Goal: Transaction & Acquisition: Purchase product/service

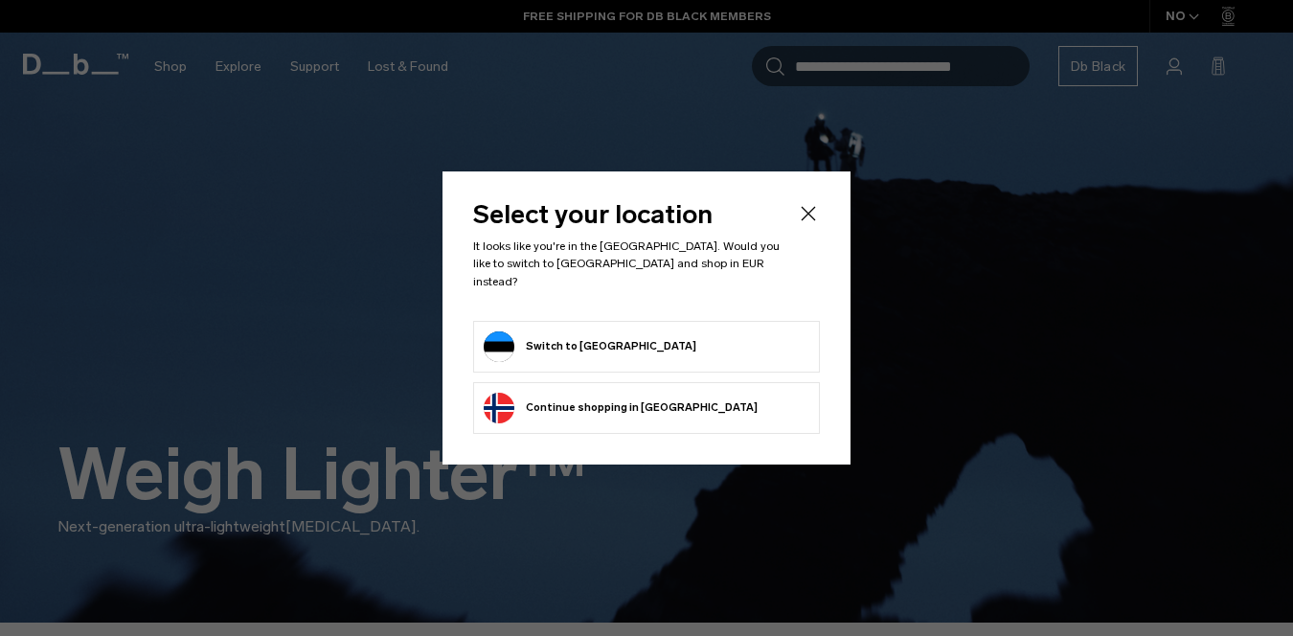
click at [581, 345] on button "Switch to [GEOGRAPHIC_DATA]" at bounding box center [590, 346] width 213 height 31
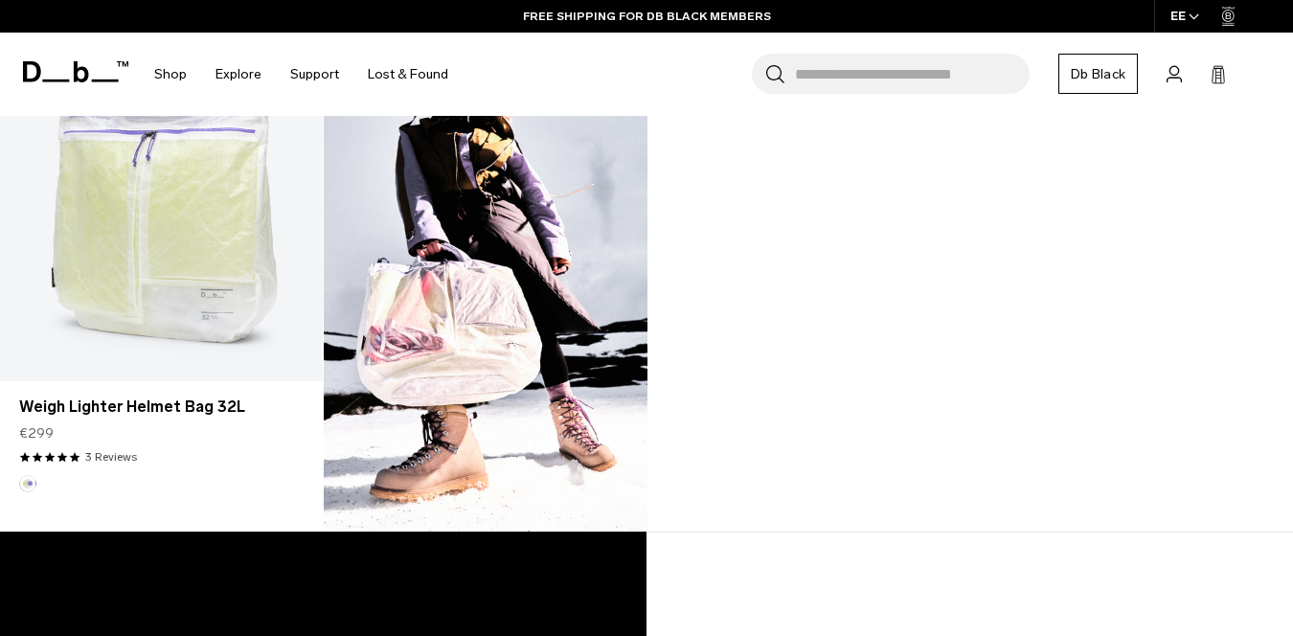
scroll to position [1678, 0]
